Goal: Contribute content: Add original content to the website for others to see

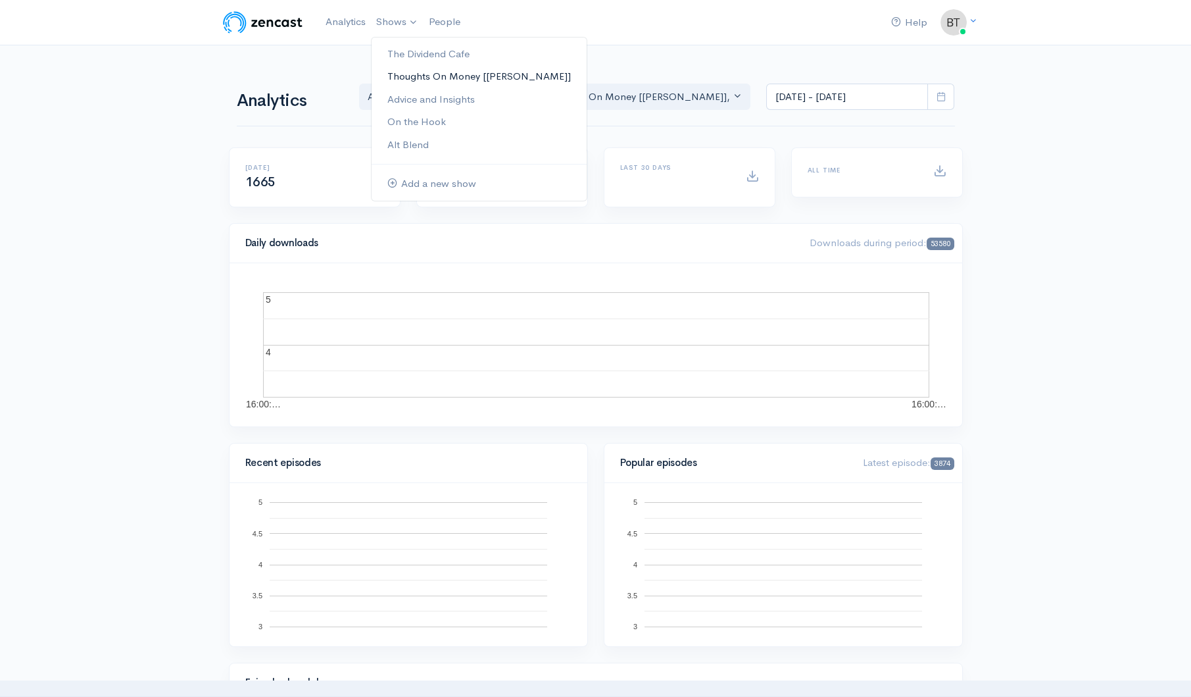
click at [405, 79] on link "Thoughts On Money [[PERSON_NAME]]" at bounding box center [479, 76] width 215 height 23
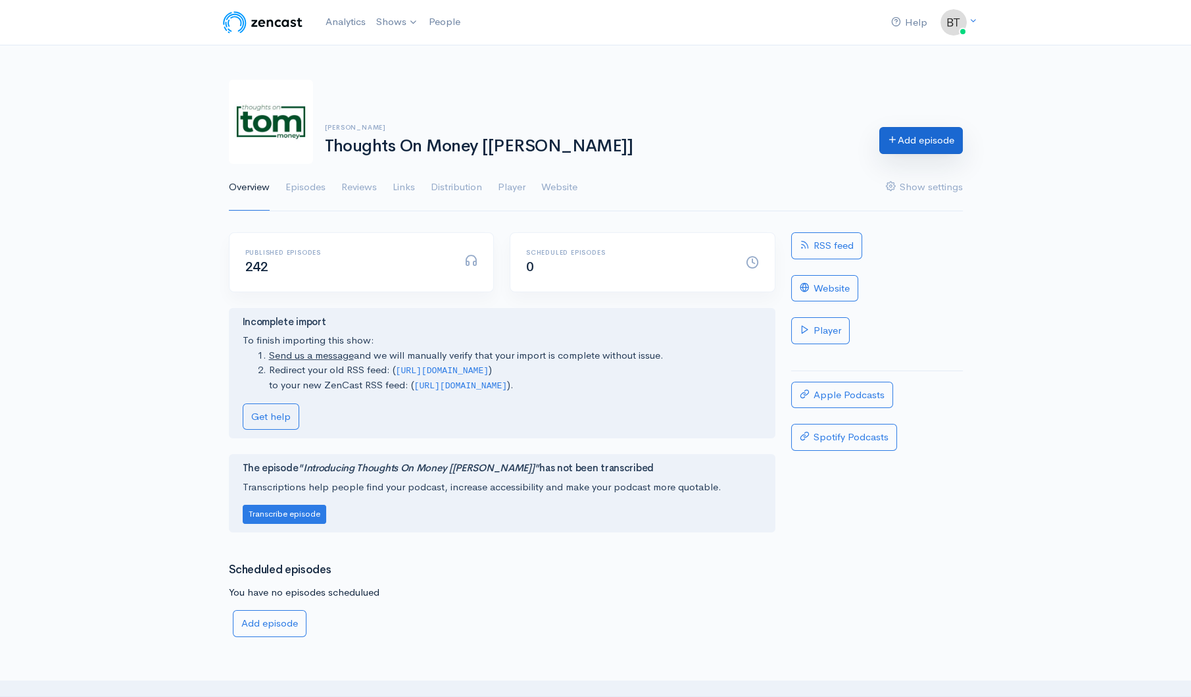
click at [924, 147] on link "Add episode" at bounding box center [921, 140] width 84 height 27
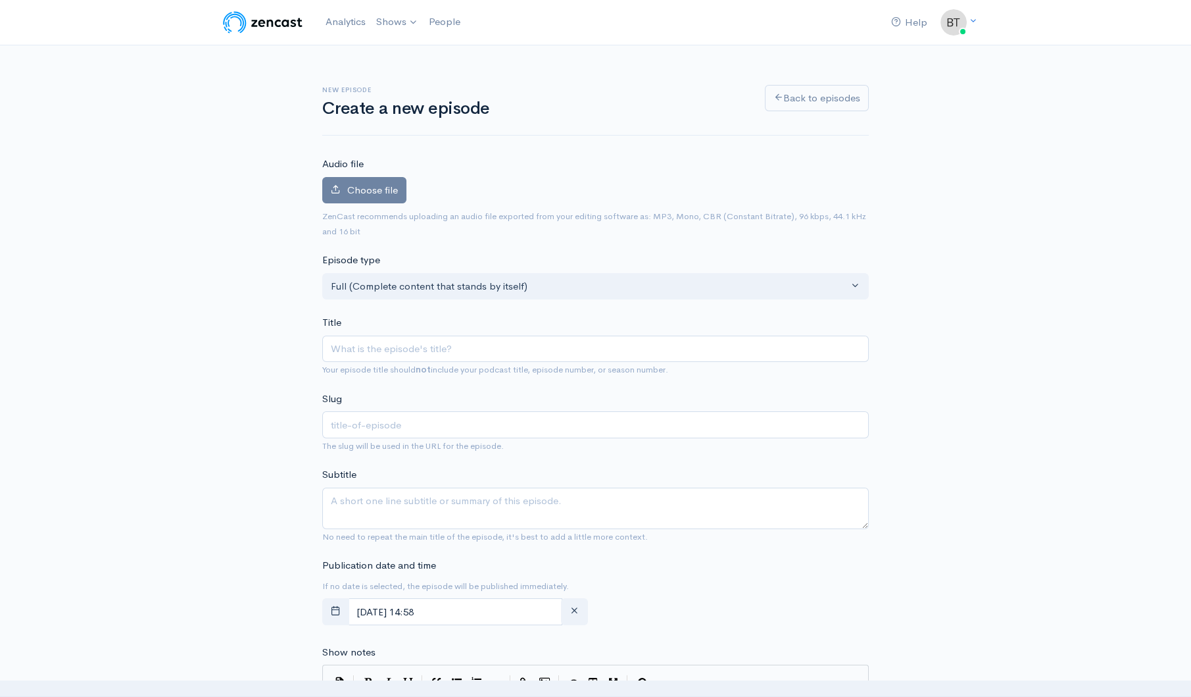
click at [430, 350] on input "Title" at bounding box center [595, 348] width 547 height 27
type input "T"
type input "t"
type input "Ta"
type input "ta"
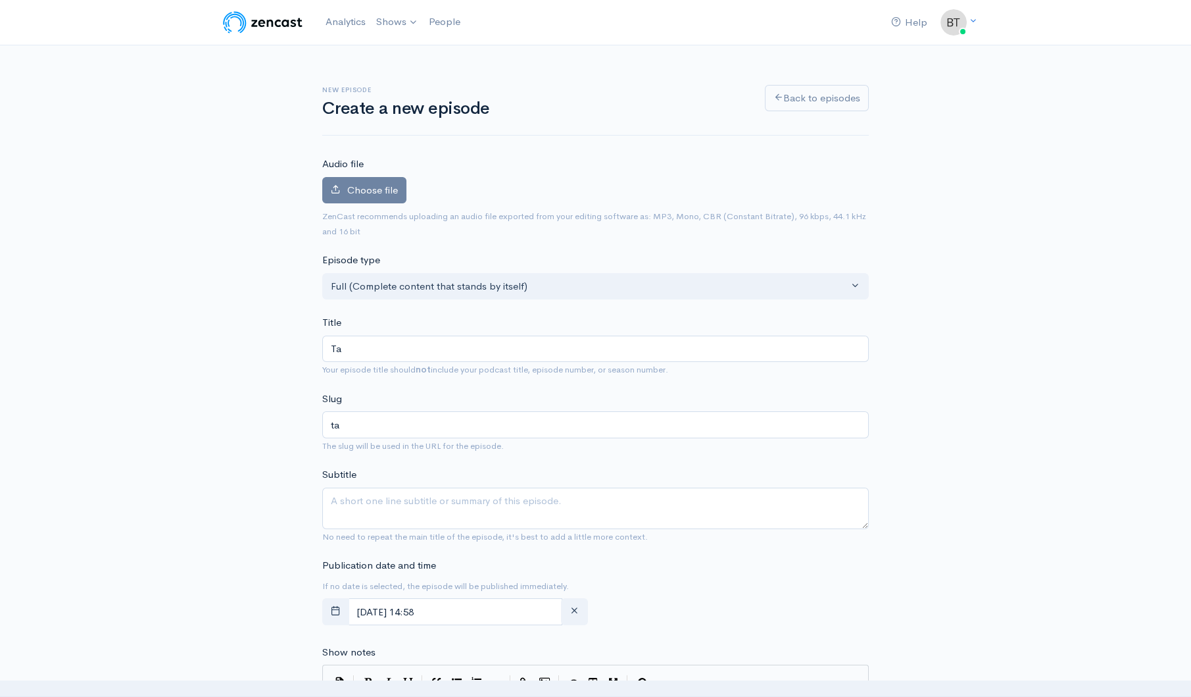
type input "Tax"
type input "tax"
type input "Taxe"
type input "taxe"
type input "Taxes"
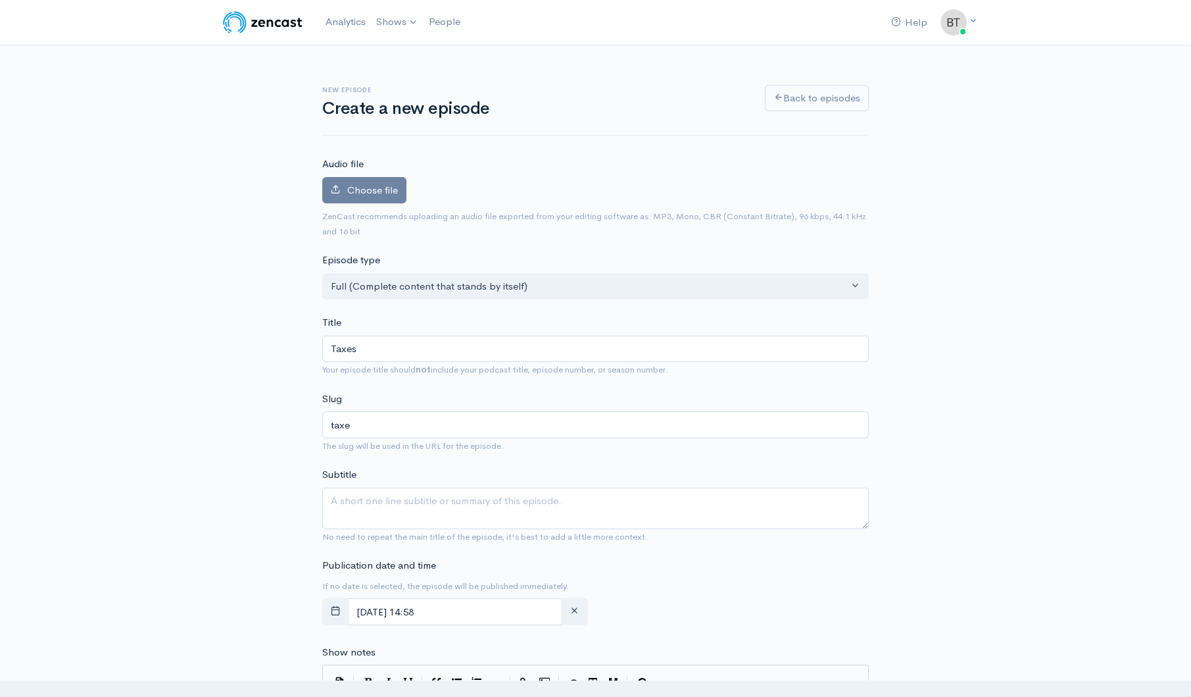
type input "taxes"
type input "Taxes & F"
type input "taxes-f"
type input "Taxes & Fe"
type input "taxes-fe"
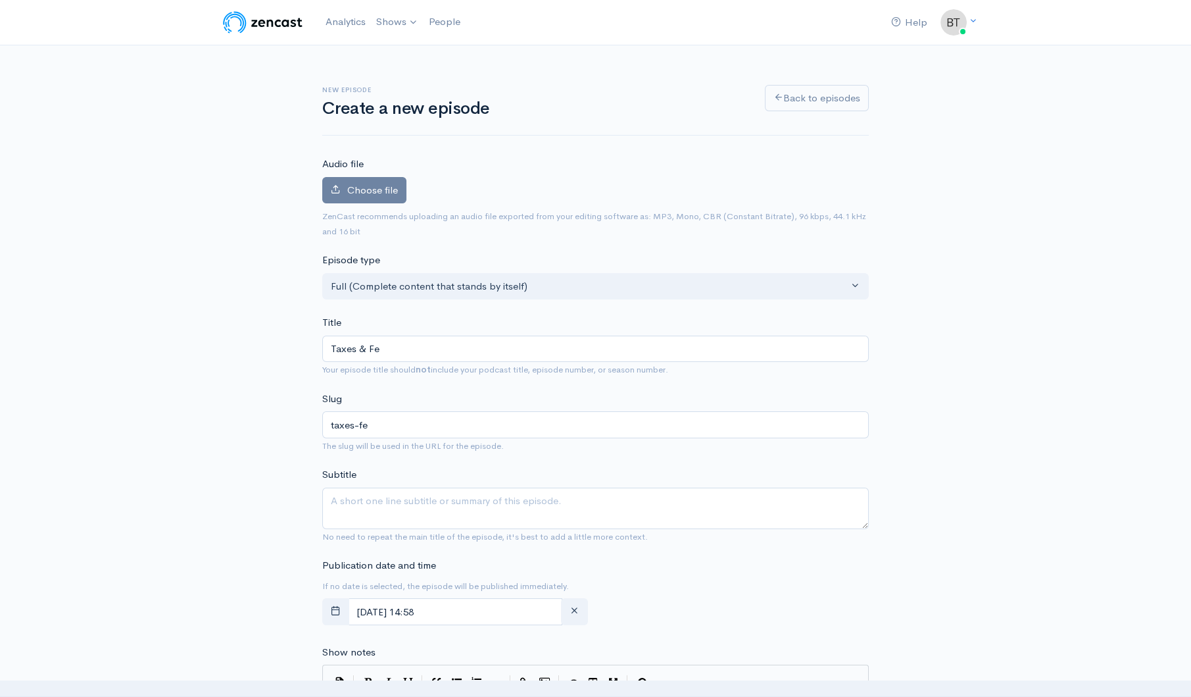
type input "Taxes & Fee"
type input "taxes-fee"
type input "Taxes & Fees"
type input "taxes-fees"
type input "Taxes & Fees"
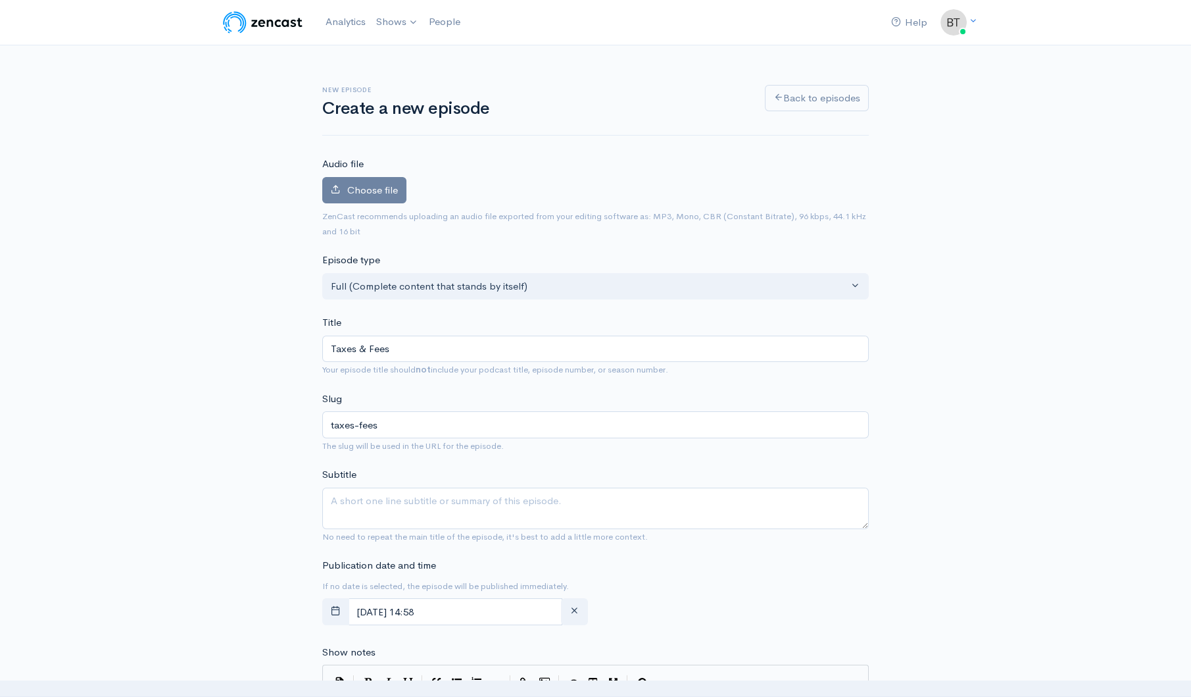
click at [1014, 243] on div "New episode Create a new episode Back to episodes Audio file Choose file 0 ZenC…" at bounding box center [595, 697] width 1191 height 1305
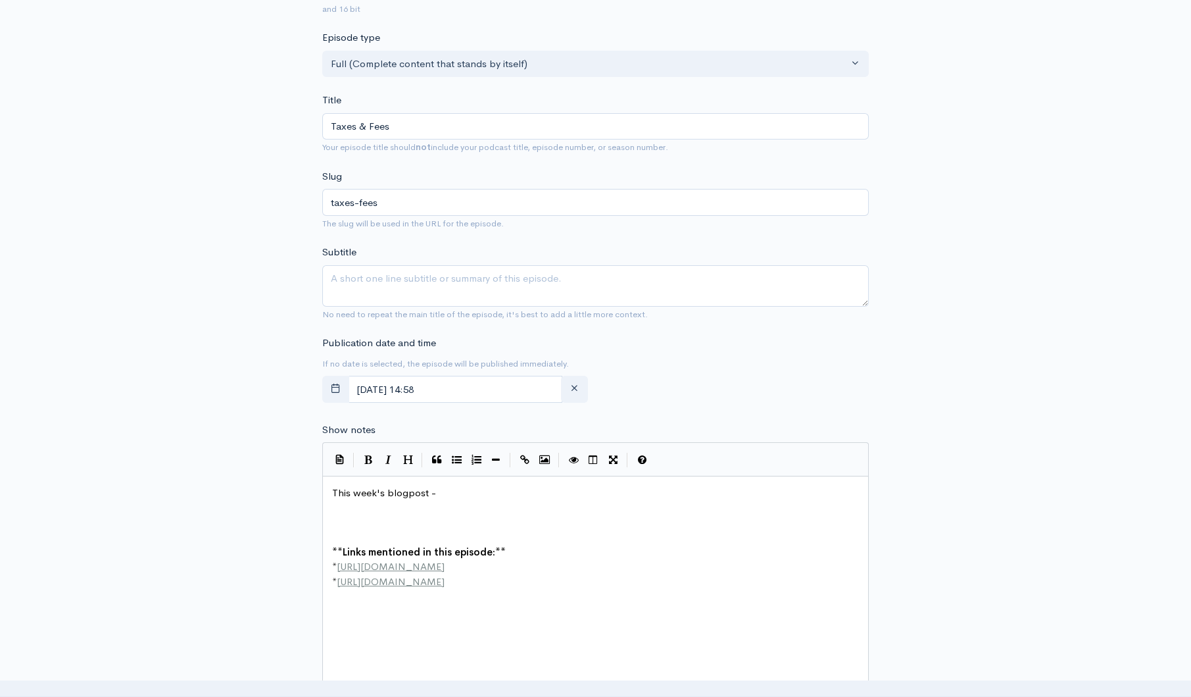
scroll to position [237, 0]
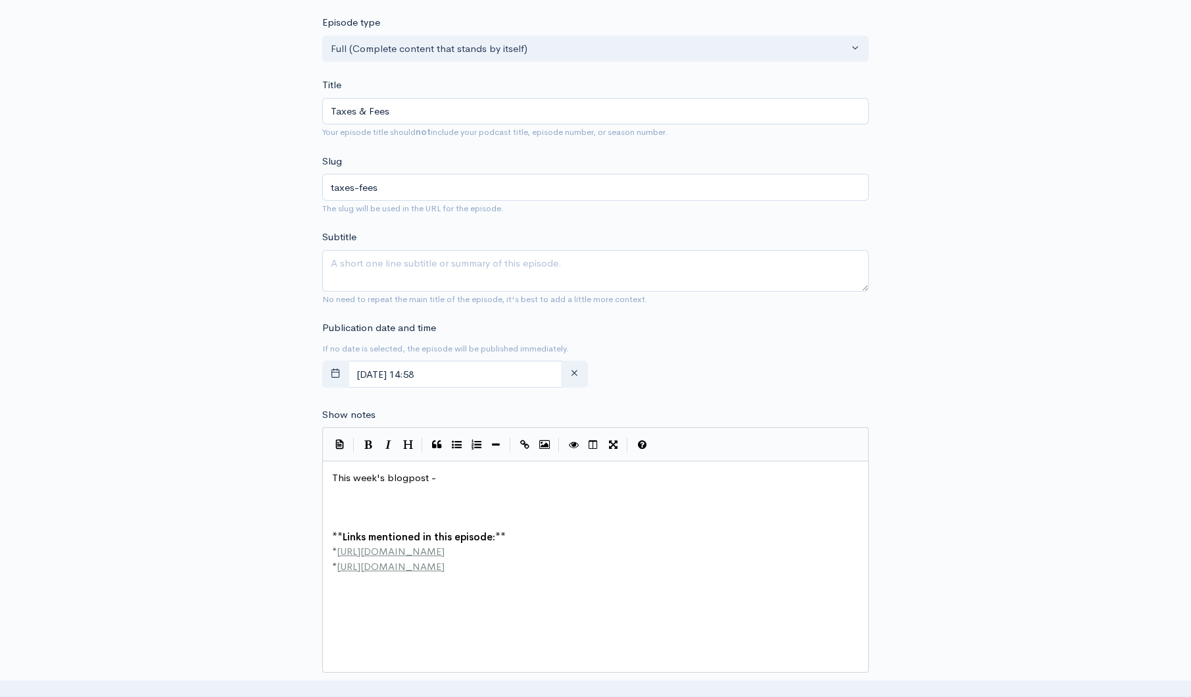
click at [333, 501] on pre "​" at bounding box center [600, 507] width 541 height 15
paste textarea
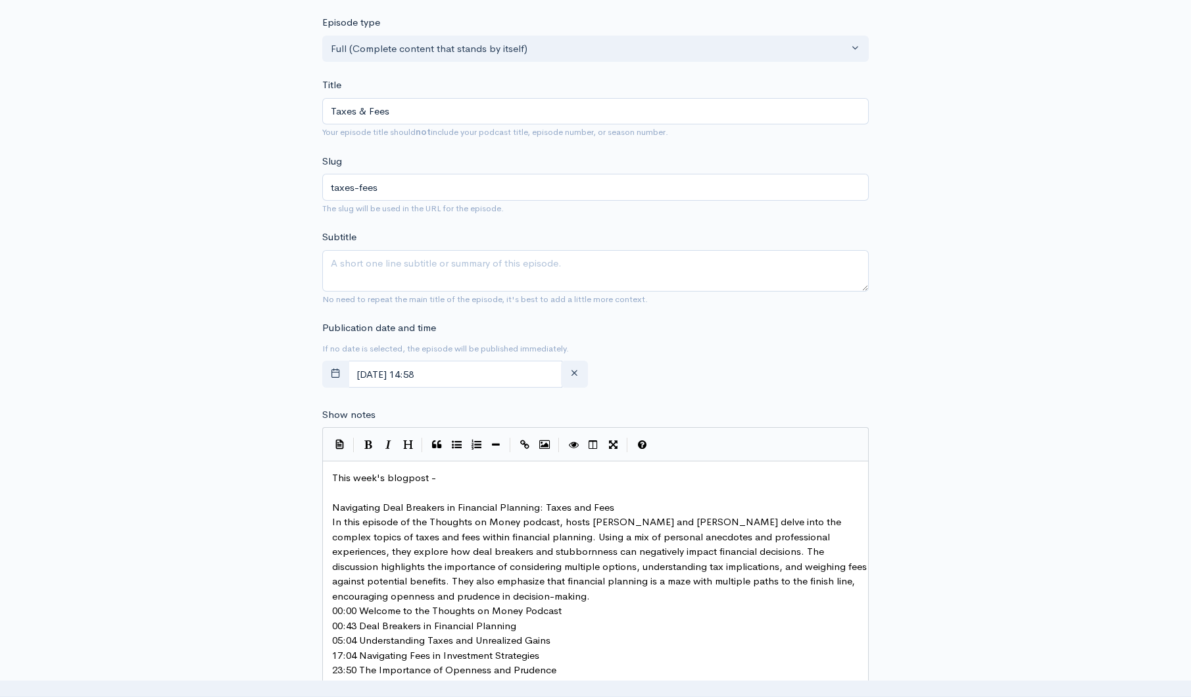
click at [647, 504] on pre "Navigating Deal Breakers in Financial Planning: Taxes and Fees" at bounding box center [600, 507] width 541 height 15
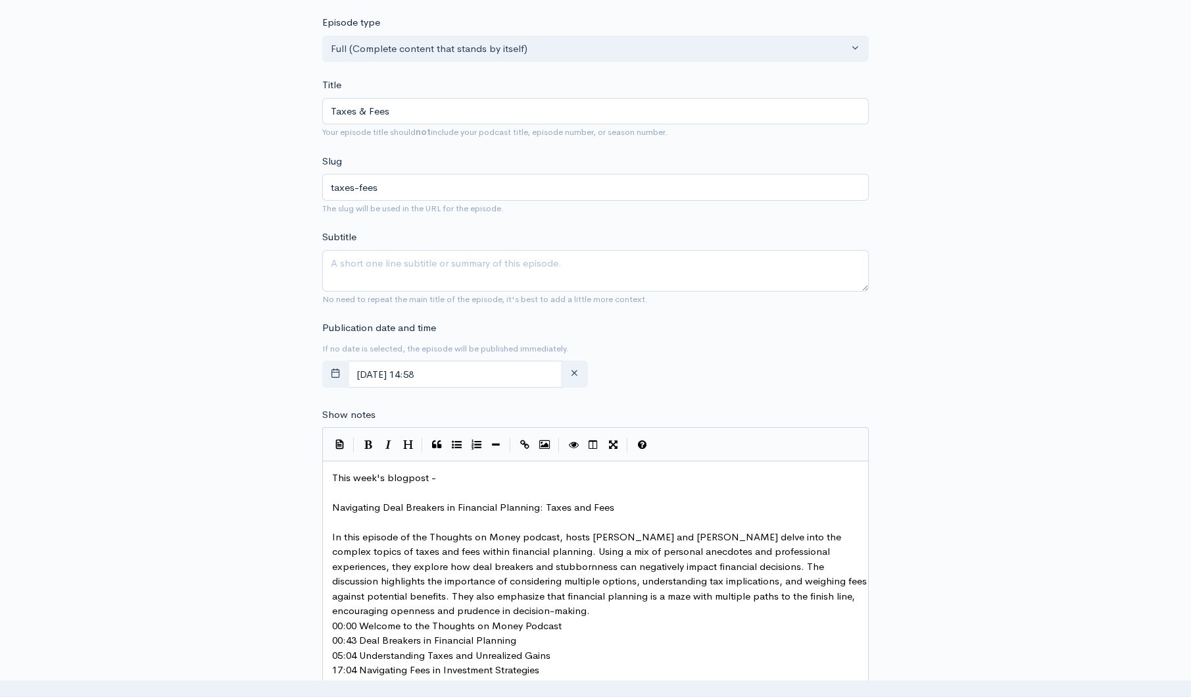
click at [543, 603] on pre "In this episode of the Thoughts on Money podcast, hosts [PERSON_NAME] and [PERS…" at bounding box center [600, 574] width 541 height 89
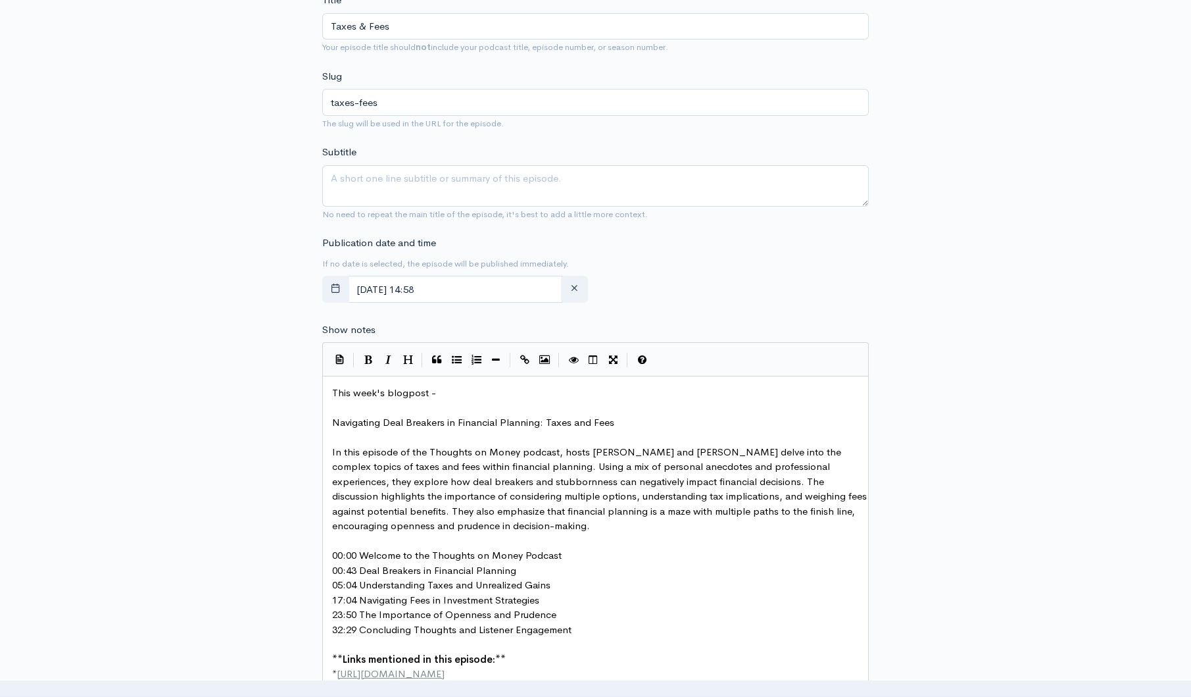
scroll to position [330, 0]
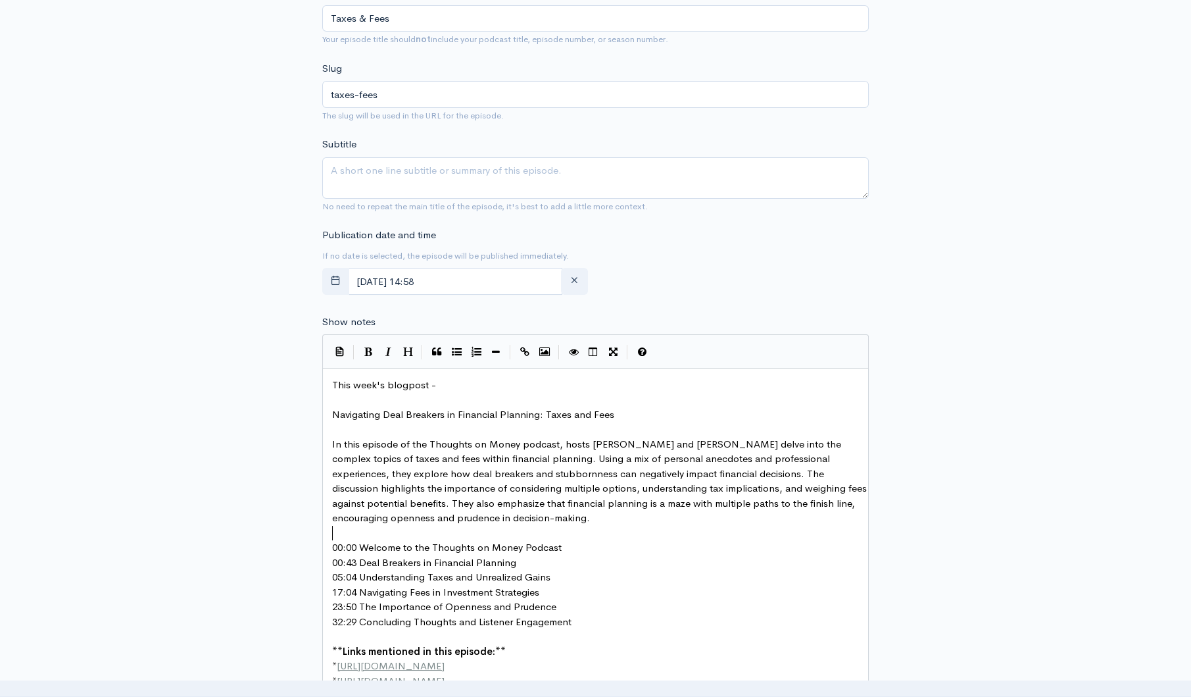
click at [578, 540] on pre "00:00 Welcome to the Thoughts on Money Podcast" at bounding box center [600, 547] width 541 height 15
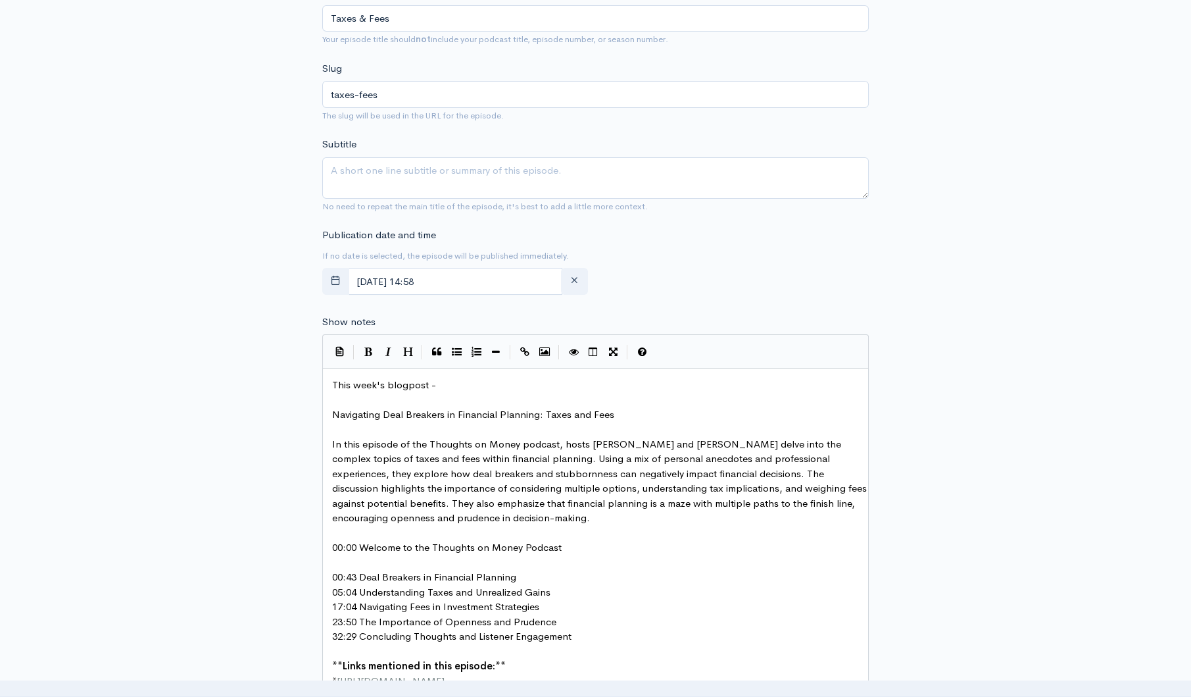
click at [531, 578] on pre "00:43 Deal Breakers in Financial Planning" at bounding box center [600, 577] width 541 height 15
click at [568, 603] on pre "05:04 Understanding Taxes and Unrealized Gains" at bounding box center [600, 606] width 541 height 15
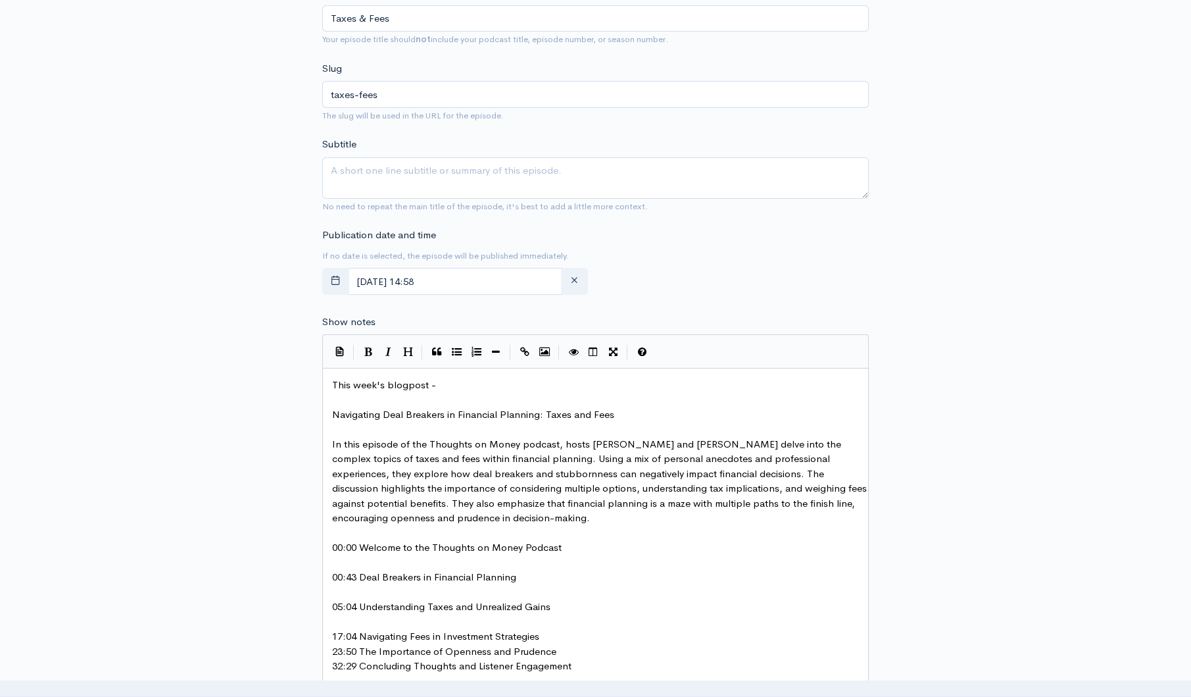
click at [558, 635] on pre "17:04 Navigating Fees in Investment Strategies" at bounding box center [600, 636] width 541 height 15
click at [575, 666] on pre "23:50 The Importance of Openness and Prudence" at bounding box center [600, 665] width 541 height 15
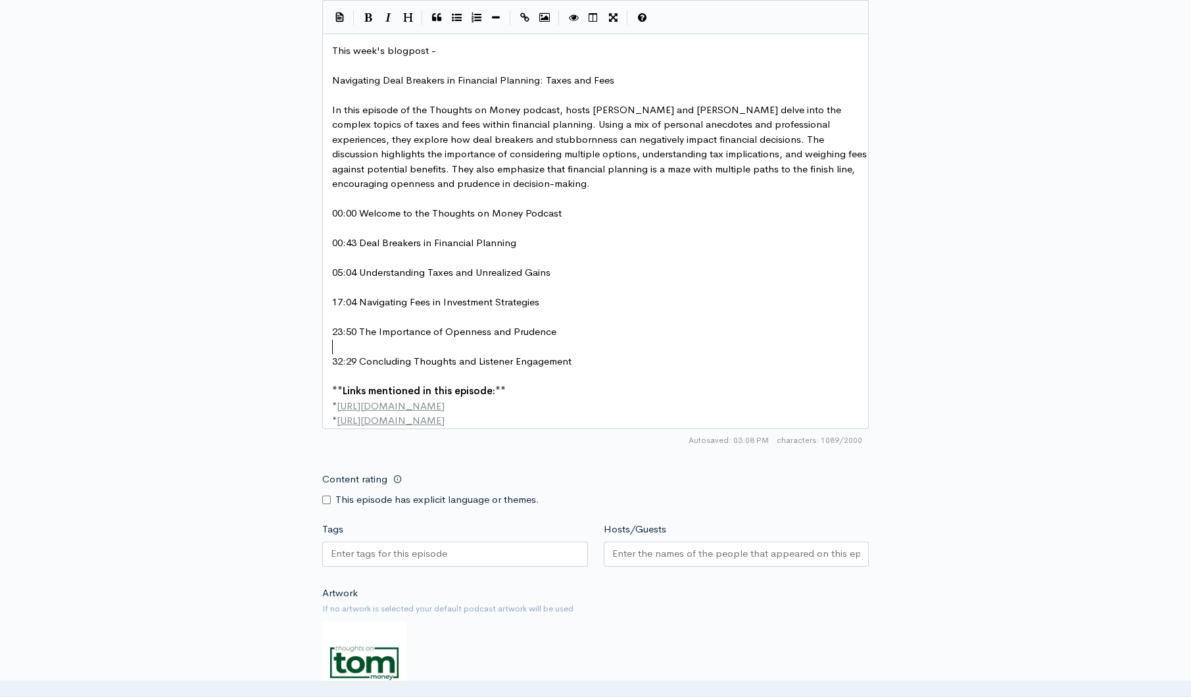
scroll to position [672, 0]
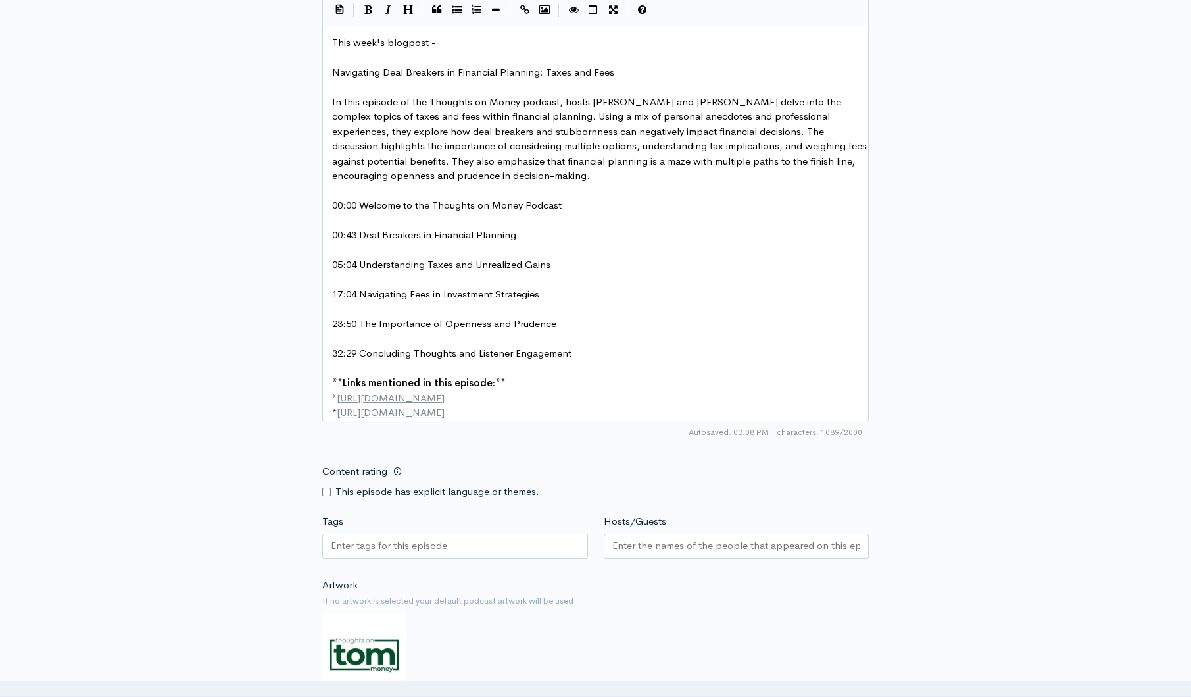
click at [708, 553] on input "Hosts/Guests" at bounding box center [736, 545] width 249 height 15
type input "blai"
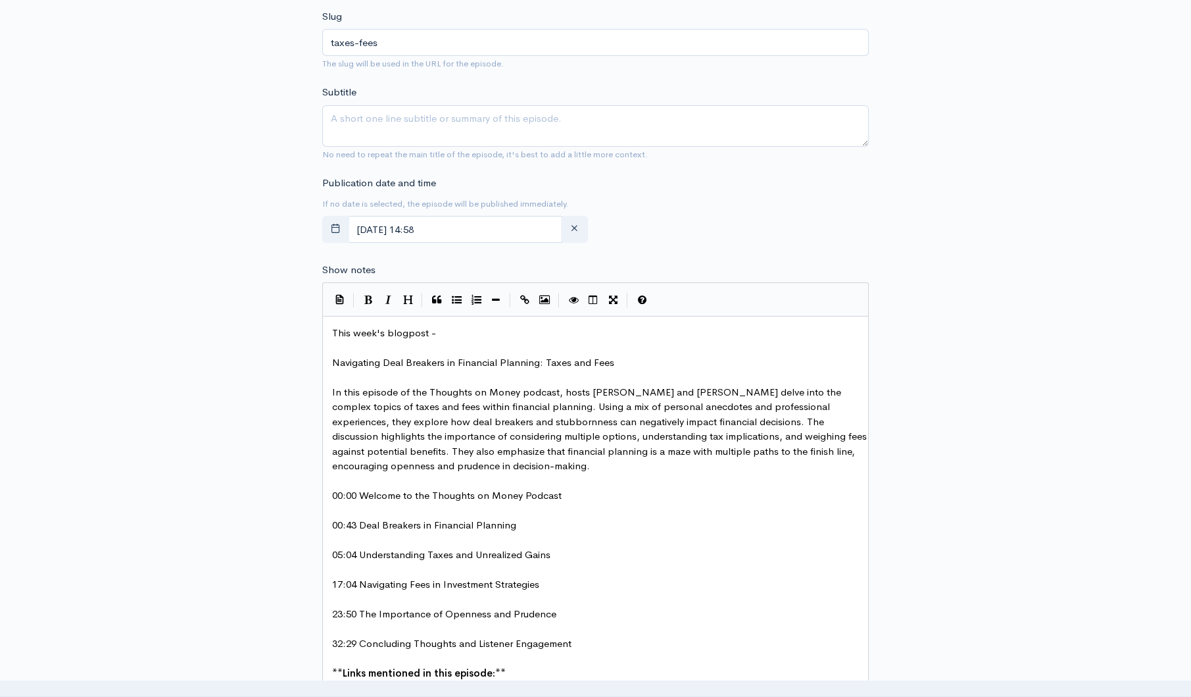
scroll to position [260, 0]
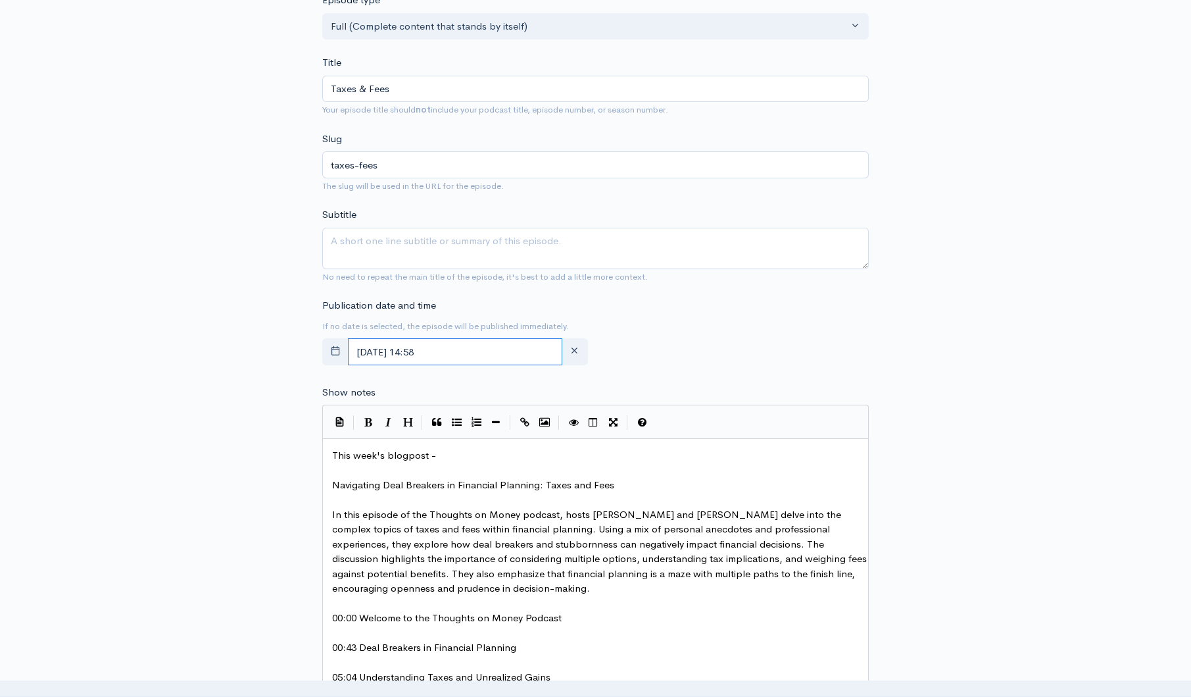
click at [505, 353] on input "[DATE] 14:58" at bounding box center [455, 351] width 214 height 27
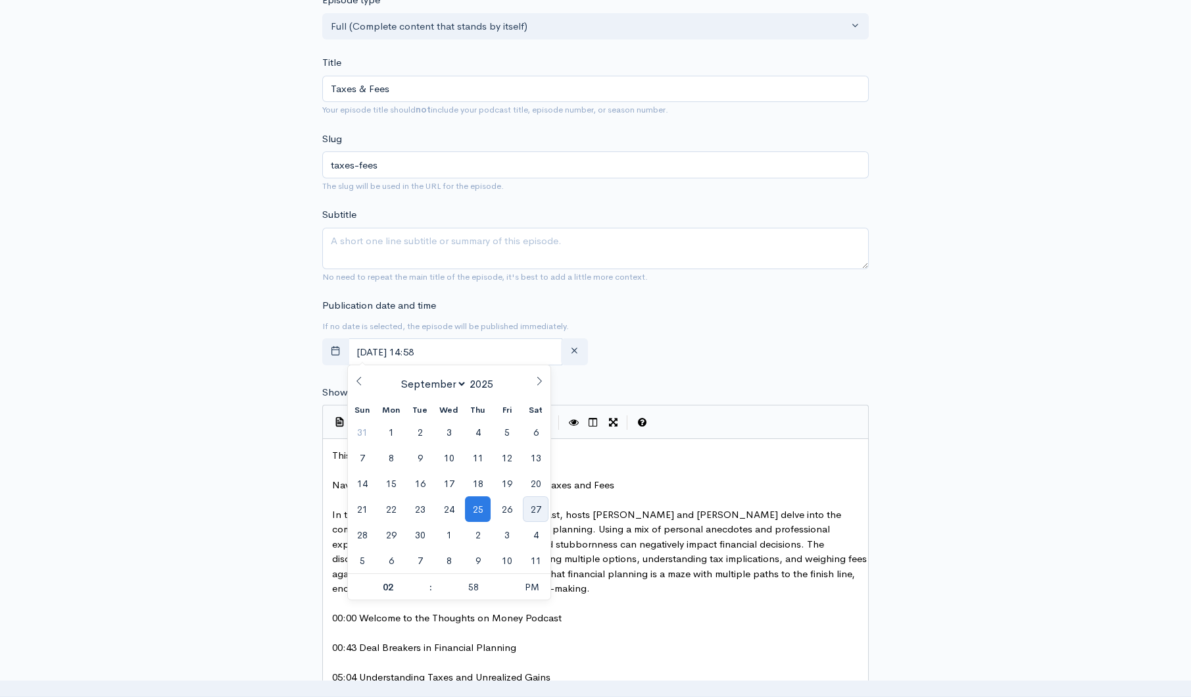
click at [535, 506] on span "27" at bounding box center [536, 509] width 26 height 26
type input "[DATE] 14:58"
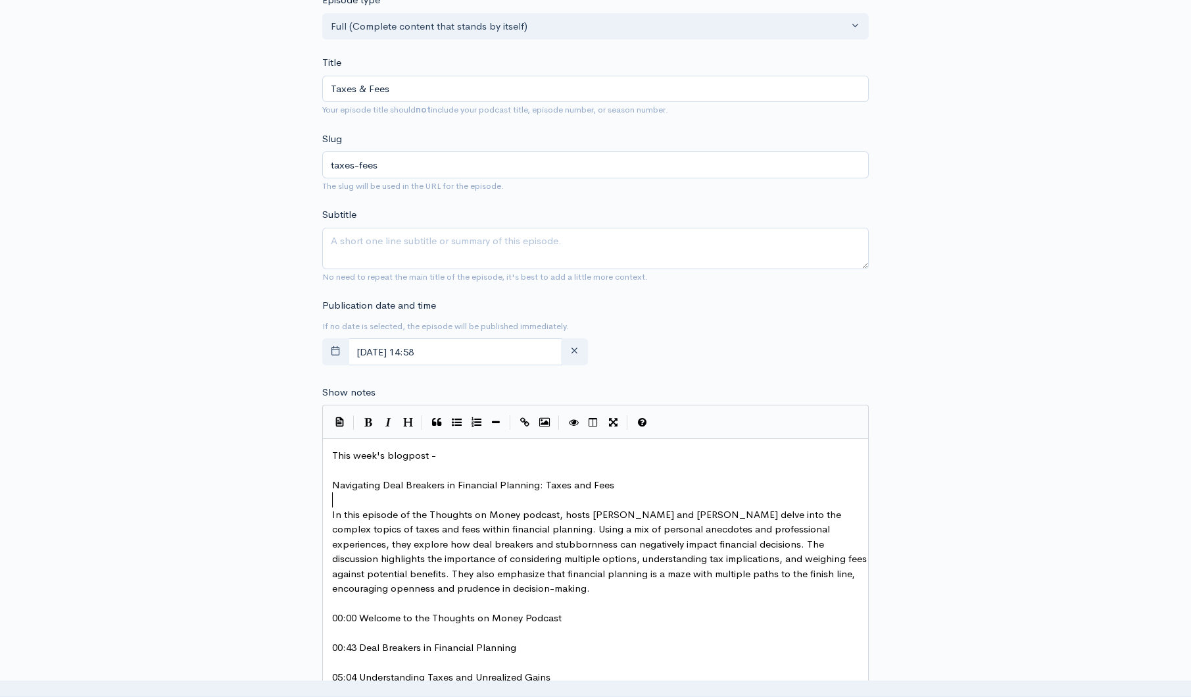
click at [645, 497] on pre "​" at bounding box center [600, 499] width 541 height 15
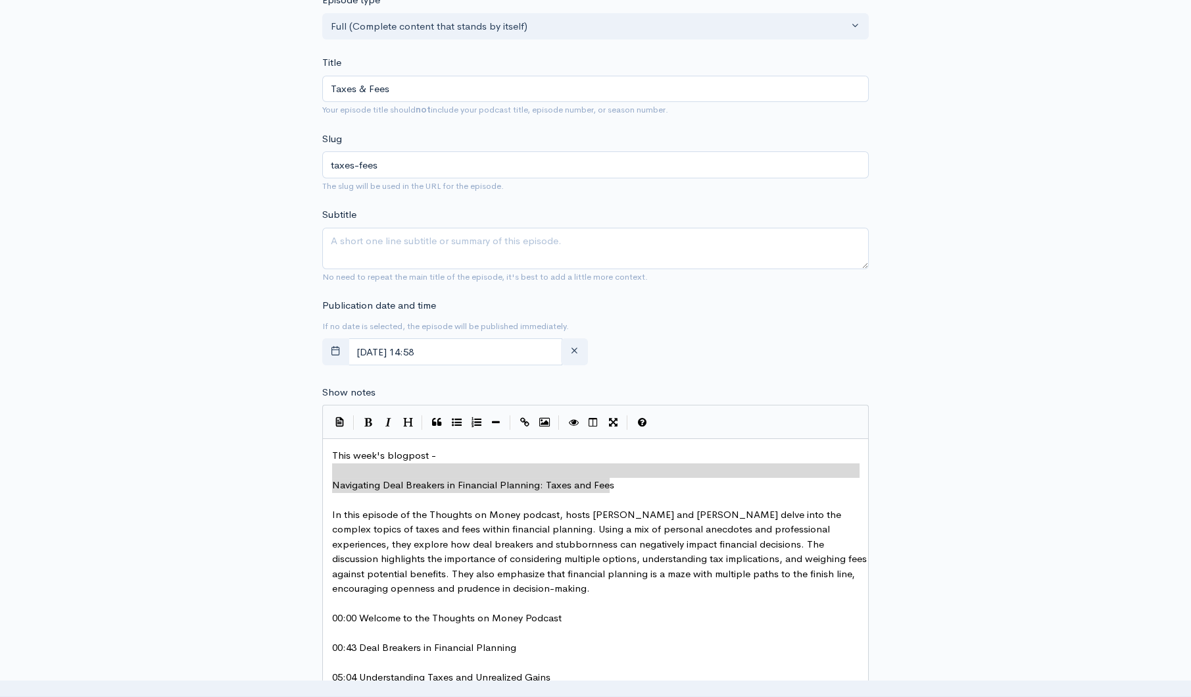
type textarea "Navigating Deal Breakers in Financial Planning: Taxes and Fees"
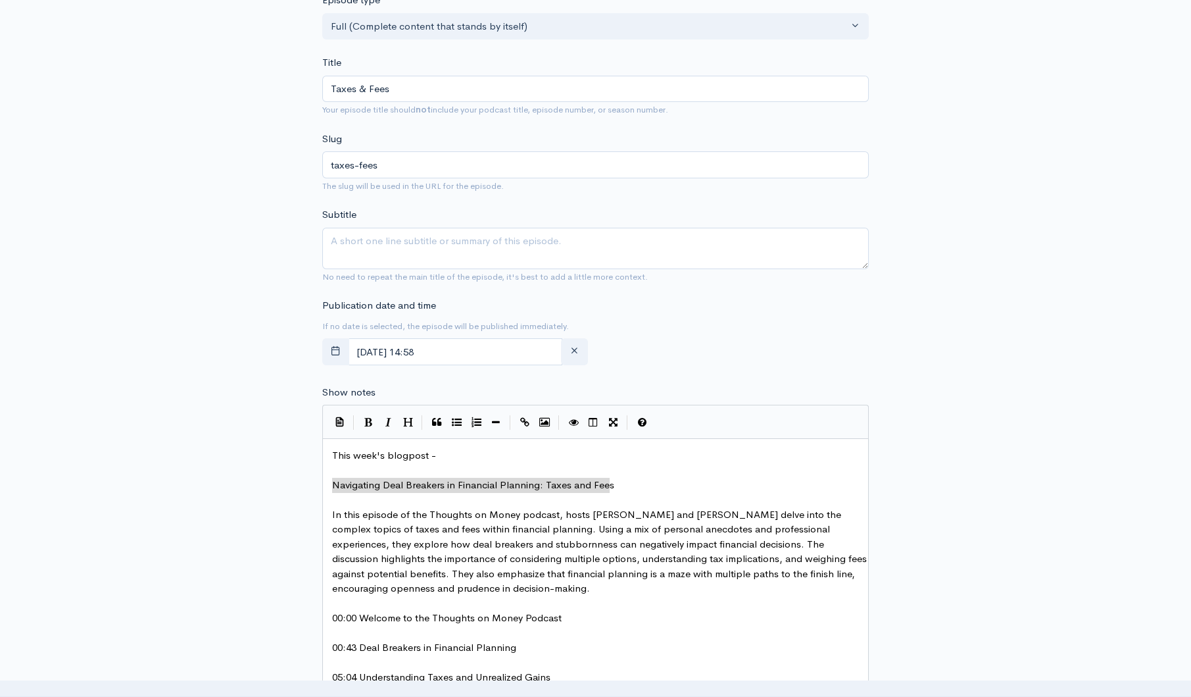
drag, startPoint x: 632, startPoint y: 485, endPoint x: 260, endPoint y: 487, distance: 372.3
click at [382, 241] on textarea "Subtitle" at bounding box center [595, 248] width 547 height 41
paste textarea "Navigating Deal Breakers in Financial Planning: Taxes and Fees"
type textarea "Navigating Deal Breakers in Financial Planning: Taxes and Fees"
click at [1039, 206] on div "New episode Create a new episode Back to episodes Audio file Choose file 0 ZenC…" at bounding box center [595, 531] width 1191 height 1491
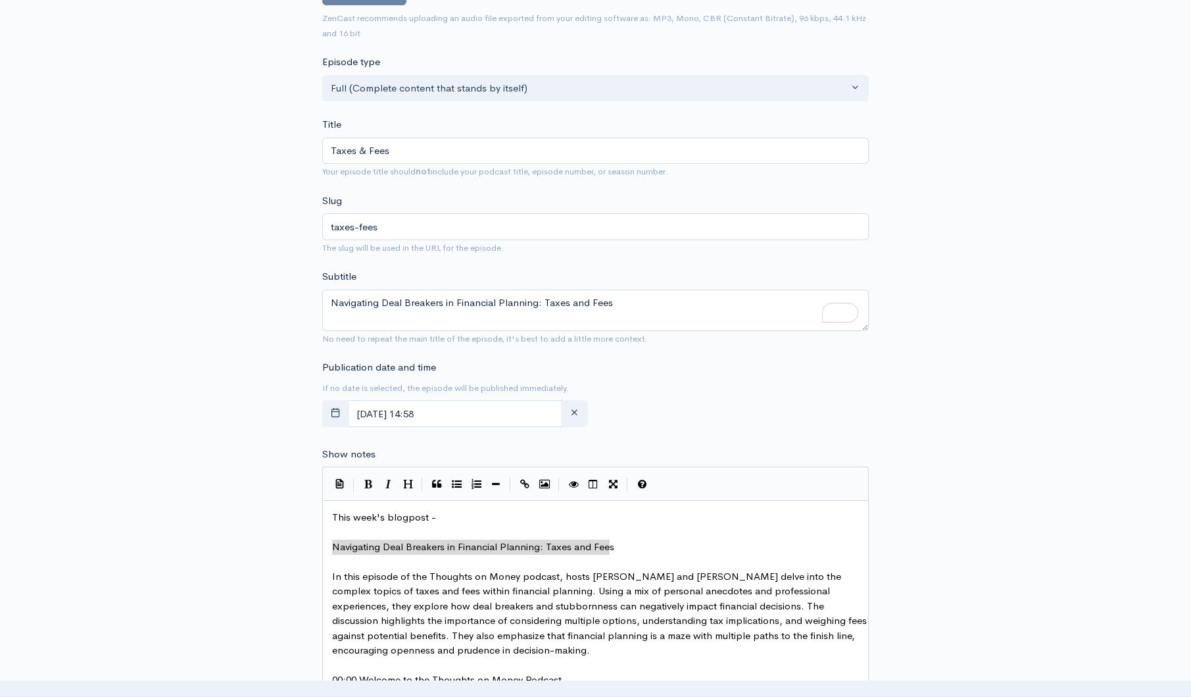
scroll to position [0, 0]
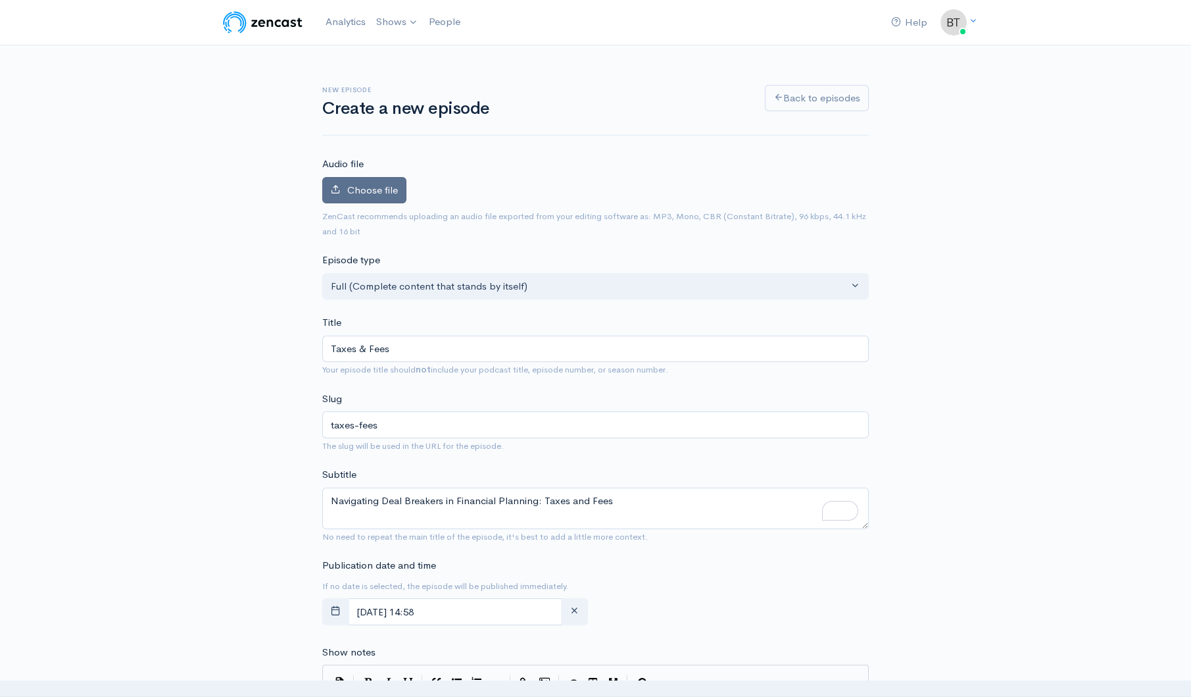
click at [363, 193] on span "Choose file" at bounding box center [372, 190] width 51 height 12
click at [0, 0] on input "Choose file" at bounding box center [0, 0] width 0 height 0
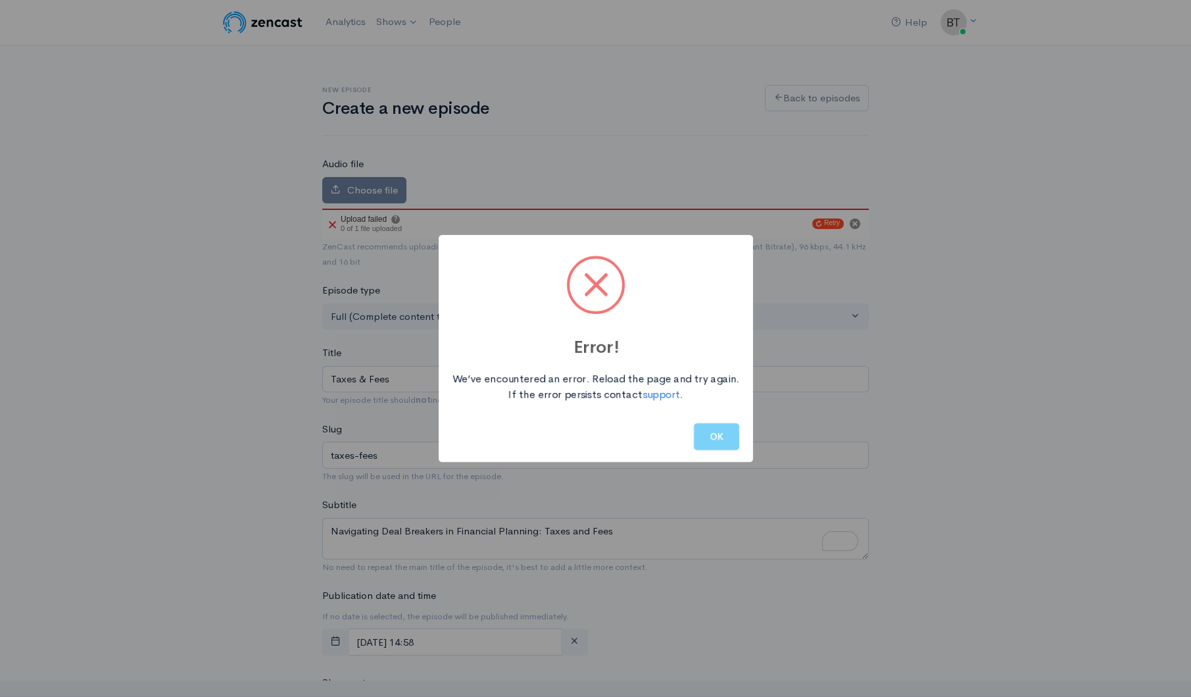
click at [727, 450] on div "OK" at bounding box center [596, 436] width 314 height 51
click at [720, 441] on button "OK" at bounding box center [716, 436] width 45 height 27
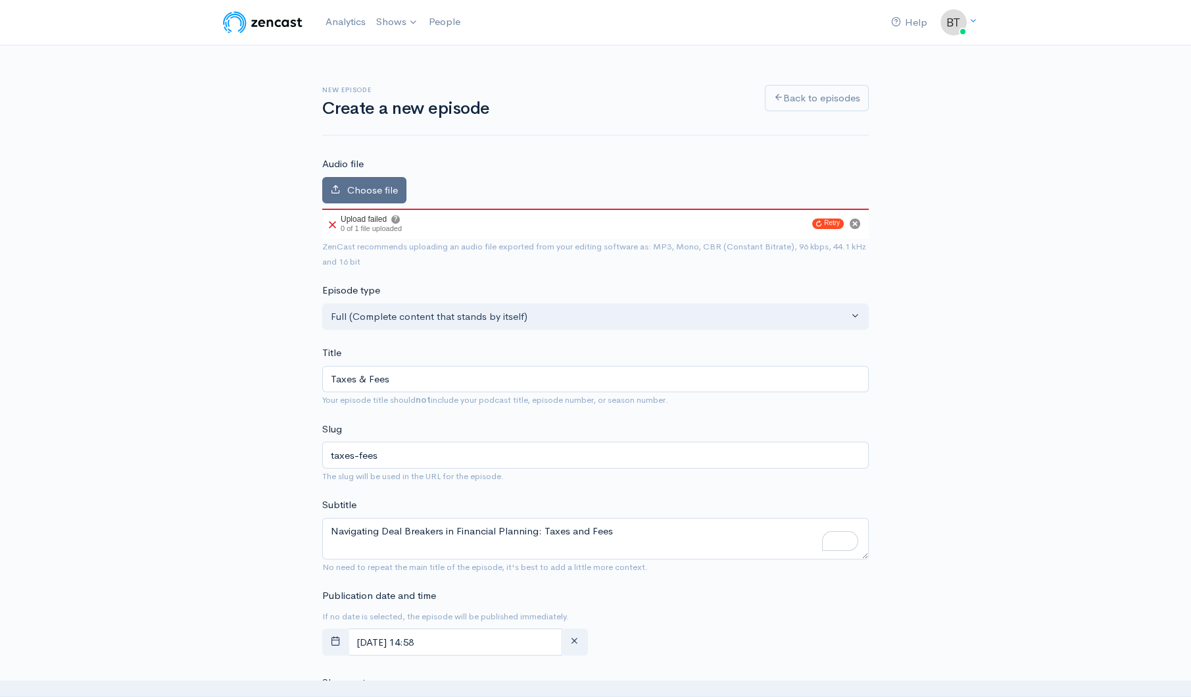
click at [383, 189] on span "Choose file" at bounding box center [372, 190] width 51 height 12
click at [0, 0] on input "Choose file" at bounding box center [0, 0] width 0 height 0
click at [383, 188] on span "Choose file" at bounding box center [372, 190] width 51 height 12
click at [0, 0] on input "Choose file" at bounding box center [0, 0] width 0 height 0
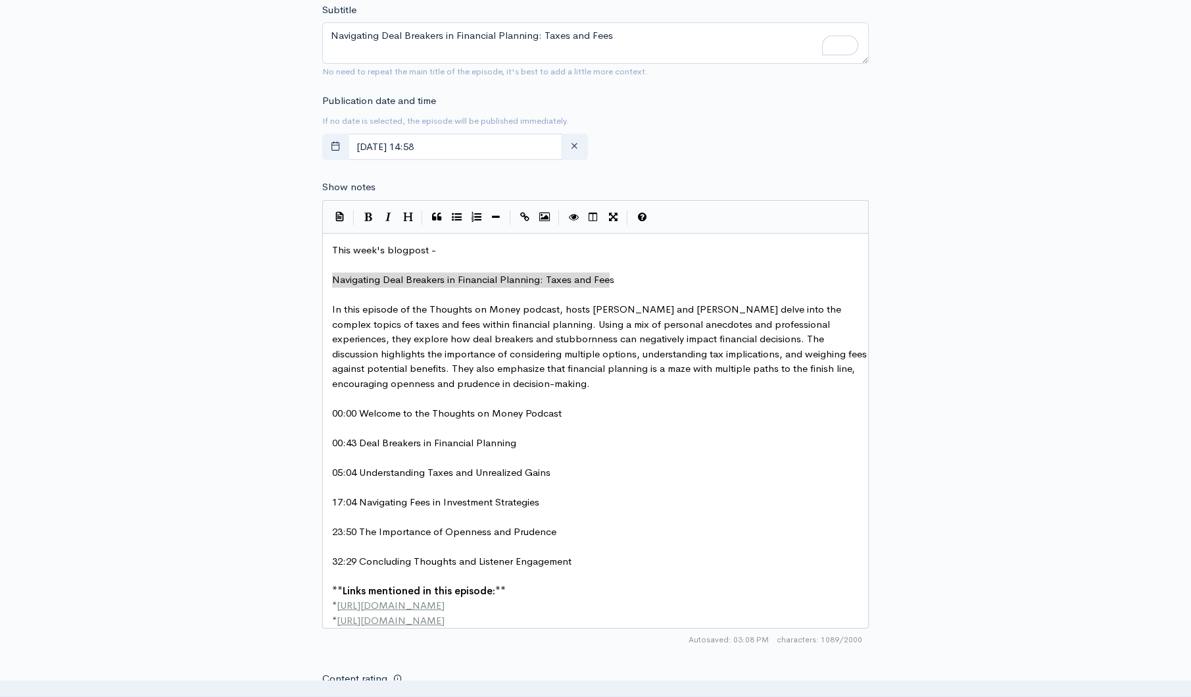
scroll to position [554, 0]
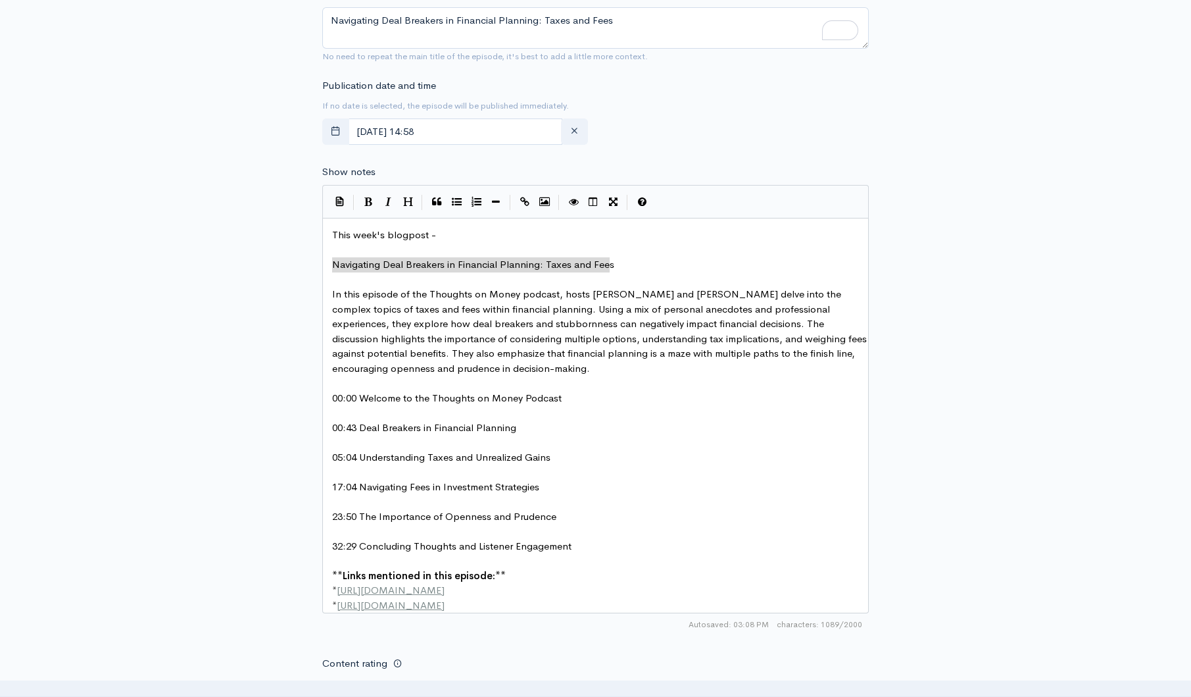
click at [470, 234] on pre "This week's blogpost -" at bounding box center [600, 235] width 541 height 15
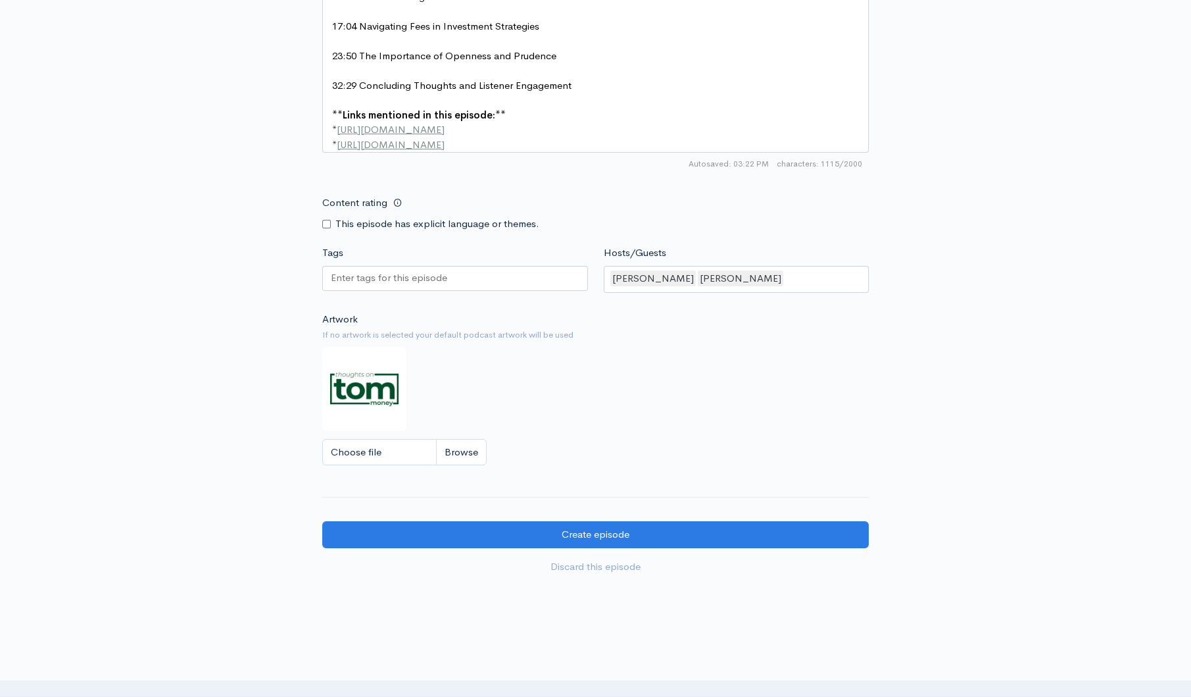
scroll to position [1022, 0]
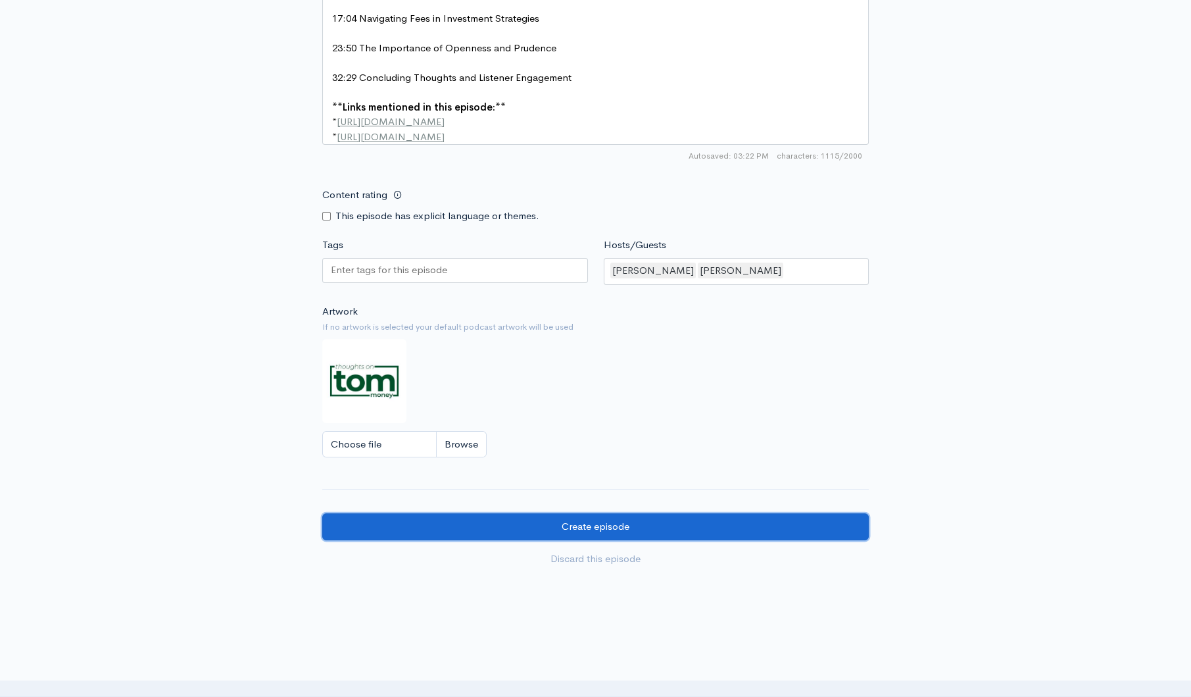
click at [626, 534] on input "Create episode" at bounding box center [595, 526] width 547 height 27
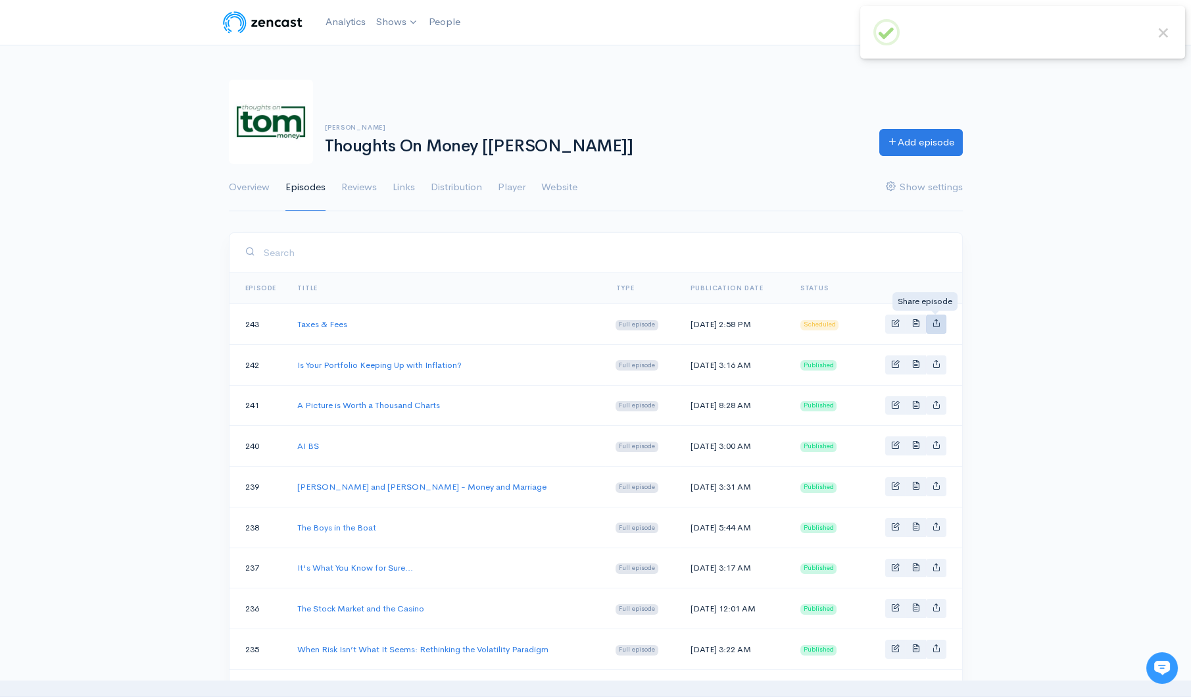
click at [933, 323] on icon "Basic example" at bounding box center [936, 322] width 9 height 9
type input "[URL][DOMAIN_NAME]"
type input "[URL][DOMAIN_NAME][DOMAIN_NAME]"
type input "<iframe src='[URL][DOMAIN_NAME]' width='100%' height='190' frameborder='0' scro…"
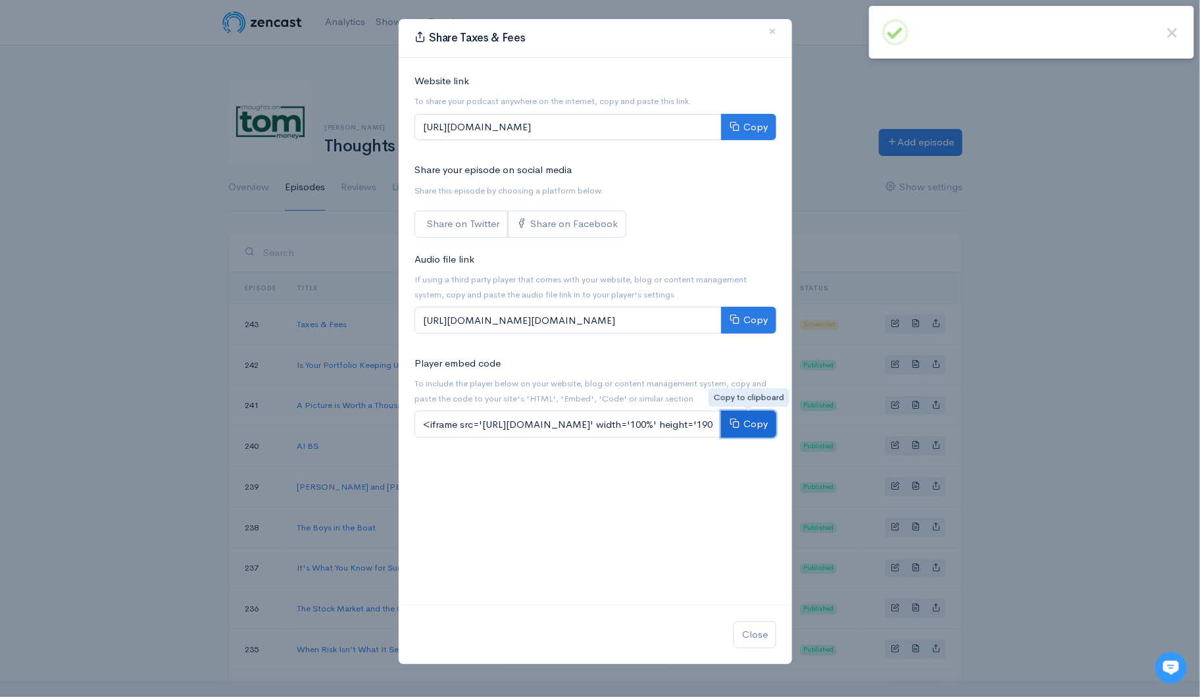
click at [768, 422] on button "Copy" at bounding box center [748, 423] width 55 height 27
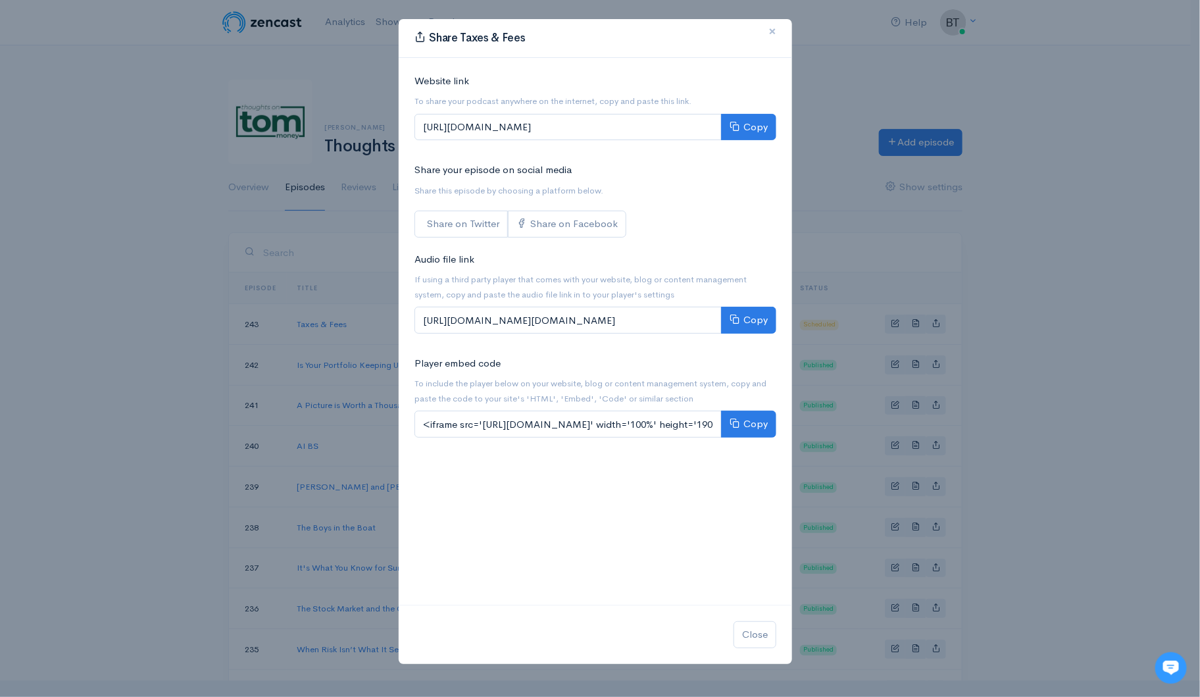
click at [771, 31] on span "×" at bounding box center [772, 31] width 8 height 19
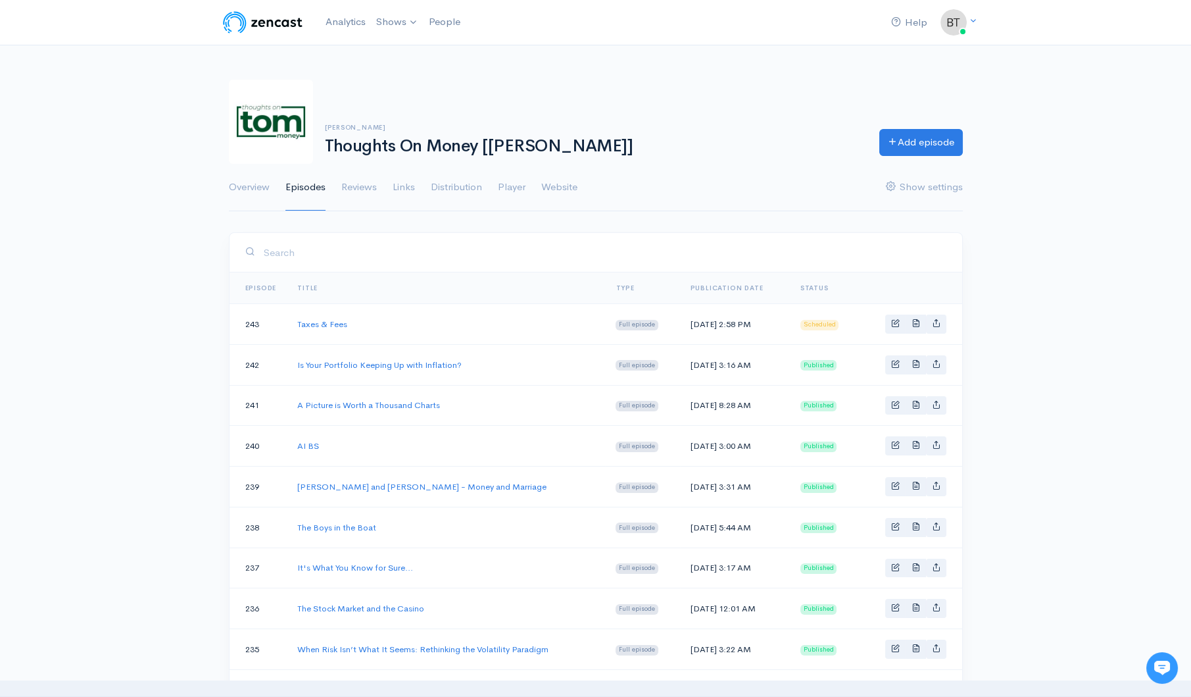
click at [1094, 88] on div "Trevor Cummings Thoughts On Money [TOM] Add episode Overview Episodes Reviews L…" at bounding box center [595, 138] width 1191 height 148
